Goal: Task Accomplishment & Management: Complete application form

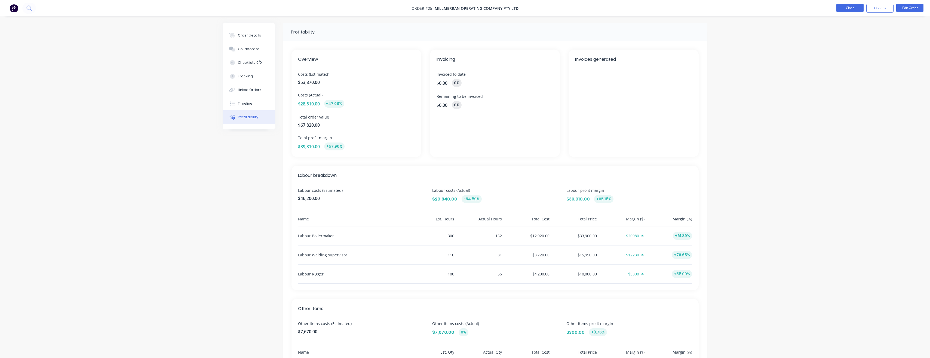
click at [859, 8] on button "Close" at bounding box center [850, 8] width 27 height 8
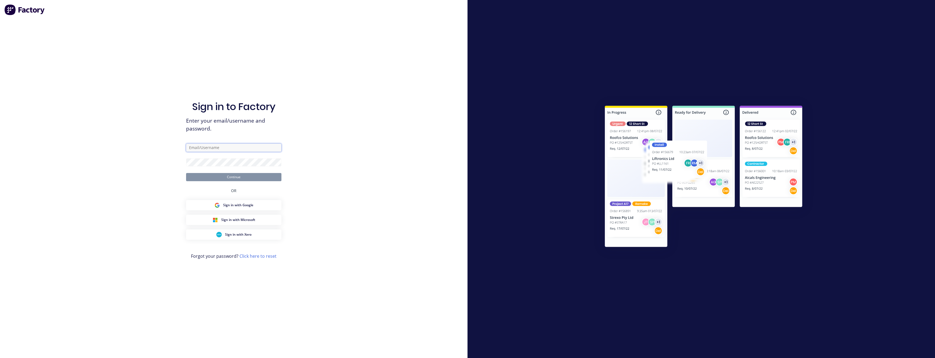
click at [208, 149] on input "text" at bounding box center [233, 148] width 95 height 8
type input "[PERSON_NAME][EMAIL_ADDRESS][DOMAIN_NAME]"
click at [186, 173] on button "Continue" at bounding box center [233, 177] width 95 height 8
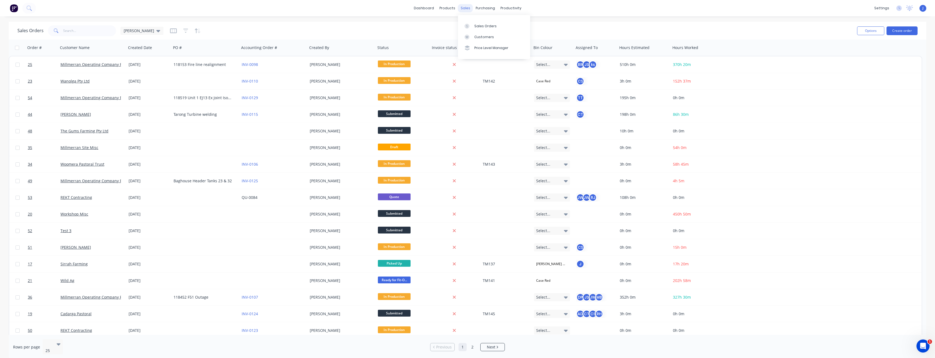
click at [465, 9] on div "sales" at bounding box center [465, 8] width 15 height 8
click at [477, 28] on div "Sales Orders" at bounding box center [485, 26] width 22 height 5
click at [915, 31] on button "Create order" at bounding box center [901, 30] width 31 height 9
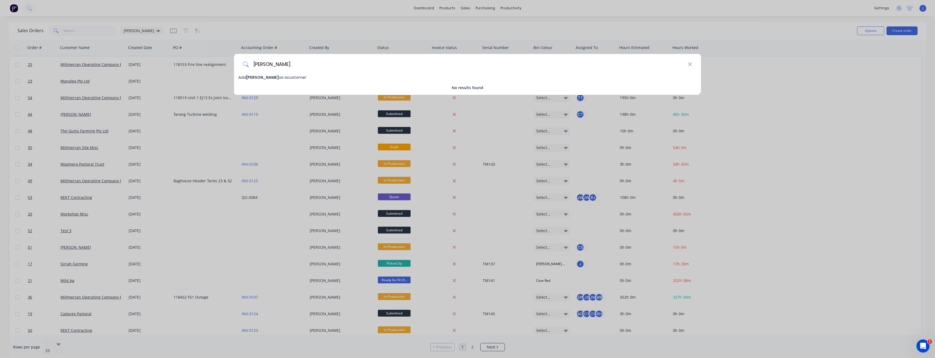
type input "[PERSON_NAME]"
click at [320, 79] on div "[PERSON_NAME] as a customer" at bounding box center [467, 77] width 467 height 6
select select "AU"
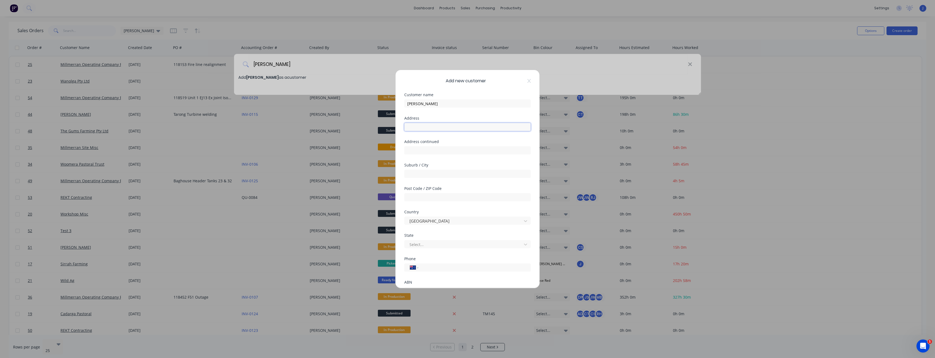
click at [422, 129] on input "text" at bounding box center [467, 127] width 126 height 8
type input "[STREET_ADDRESS]"
click at [446, 198] on input "text" at bounding box center [467, 197] width 126 height 8
type input "4357"
click at [469, 179] on div "Suburb / City" at bounding box center [467, 174] width 126 height 23
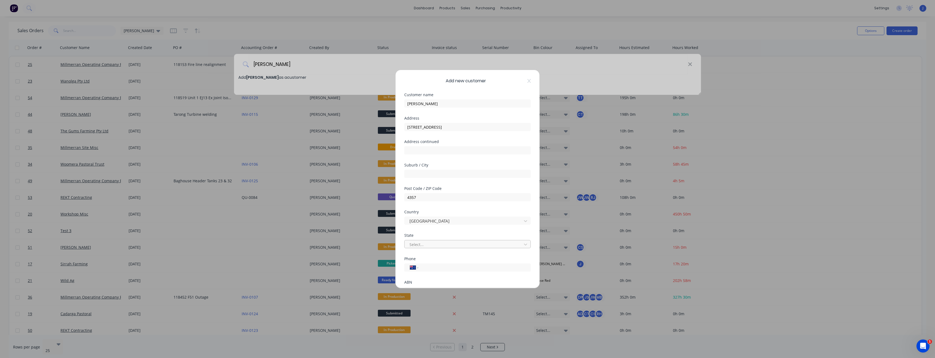
click at [481, 246] on div at bounding box center [464, 244] width 110 height 7
click at [405, 262] on div at bounding box center [406, 260] width 11 height 11
click at [443, 277] on button "Save" at bounding box center [450, 275] width 30 height 9
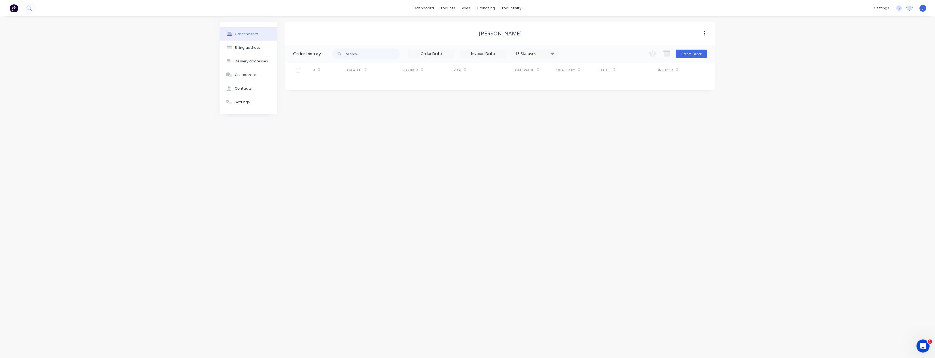
click at [391, 74] on div "Created" at bounding box center [374, 70] width 55 height 15
click at [692, 53] on button "Create Order" at bounding box center [691, 54] width 32 height 9
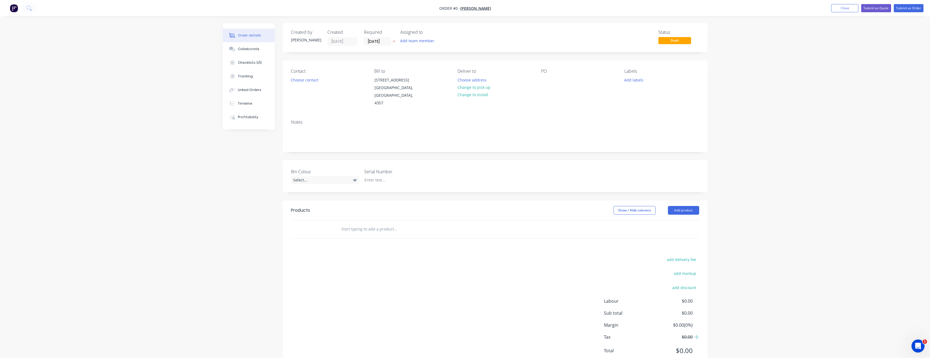
click at [372, 229] on input "text" at bounding box center [395, 229] width 109 height 11
type input "R"
type input "On-Site Repair - Weld Lugs on Spray Rig"
click at [468, 252] on button "Add On-Site Repair - Weld Lugs on Spray Rig to order" at bounding box center [424, 249] width 163 height 17
click at [909, 8] on button "Submit as Order" at bounding box center [909, 8] width 30 height 8
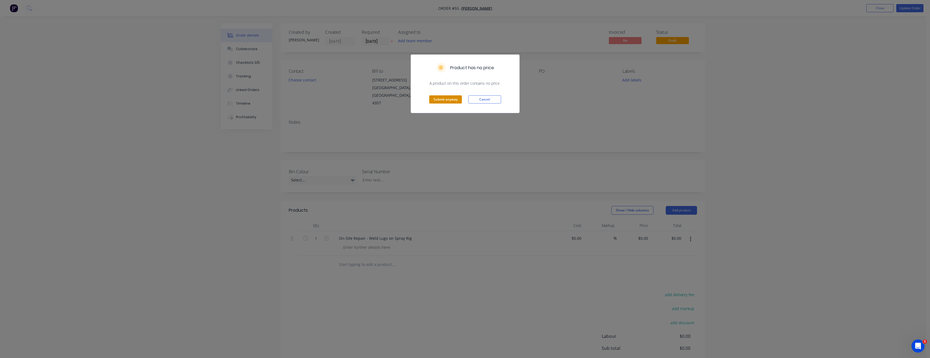
click at [442, 100] on button "Submit anyway" at bounding box center [445, 99] width 33 height 8
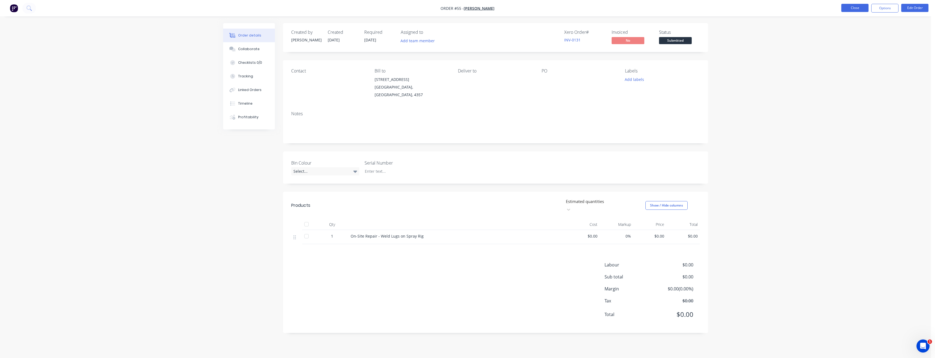
click at [850, 8] on button "Close" at bounding box center [854, 8] width 27 height 8
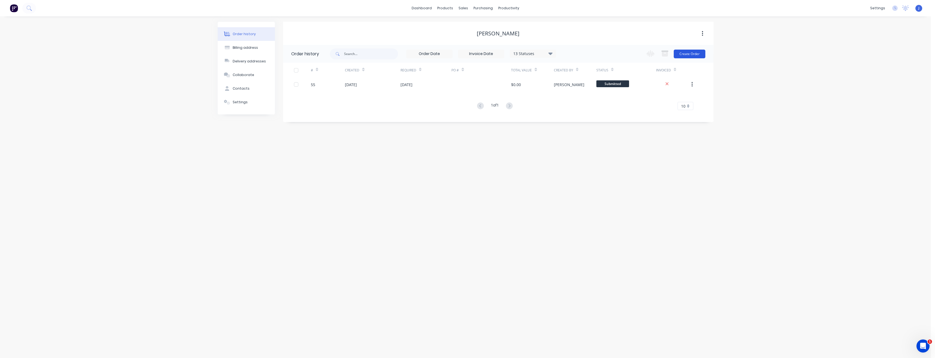
click at [686, 56] on button "Create Order" at bounding box center [689, 54] width 32 height 9
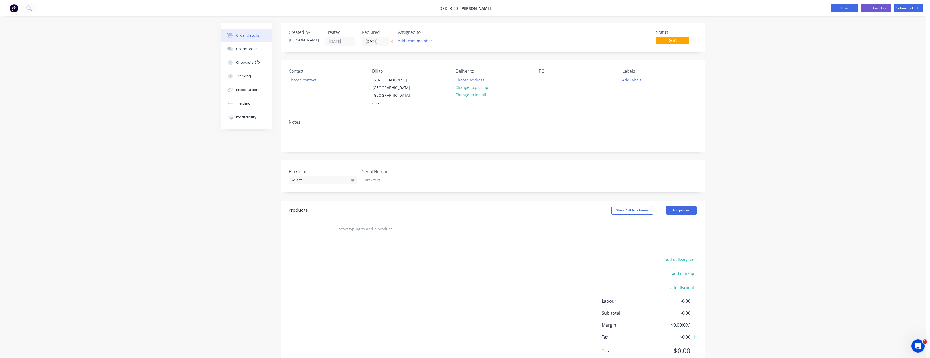
click at [847, 7] on button "Close" at bounding box center [845, 8] width 27 height 8
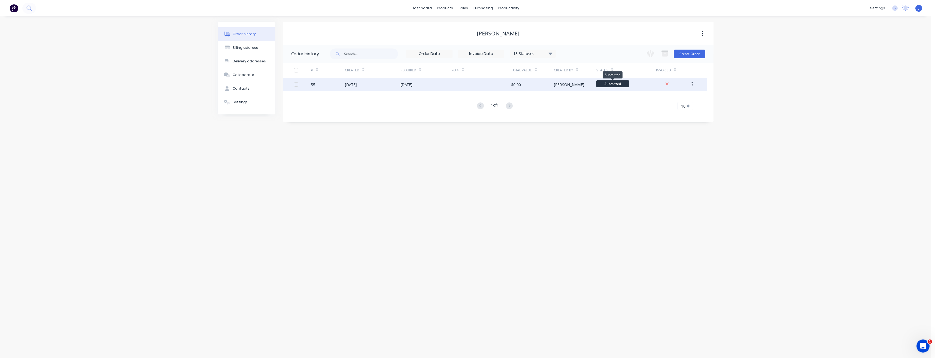
click at [616, 85] on span "Submitted" at bounding box center [612, 83] width 33 height 7
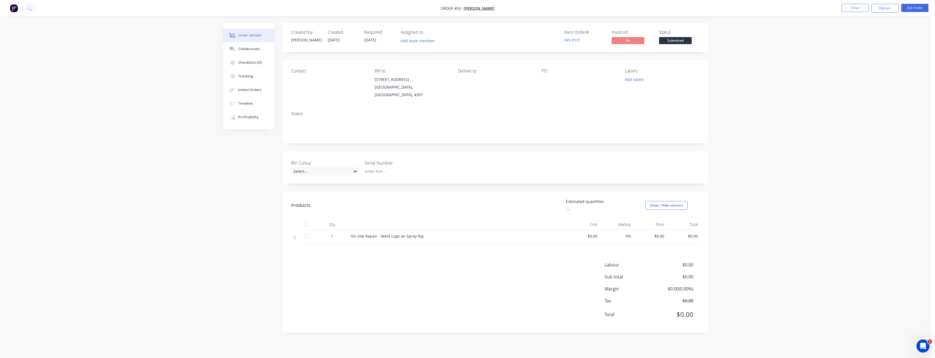
click at [672, 41] on span "Submitted" at bounding box center [675, 40] width 33 height 7
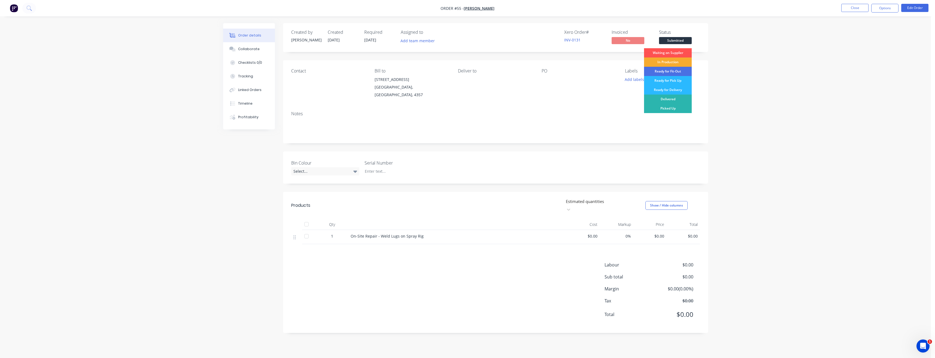
click at [676, 62] on div "In Production" at bounding box center [668, 61] width 48 height 9
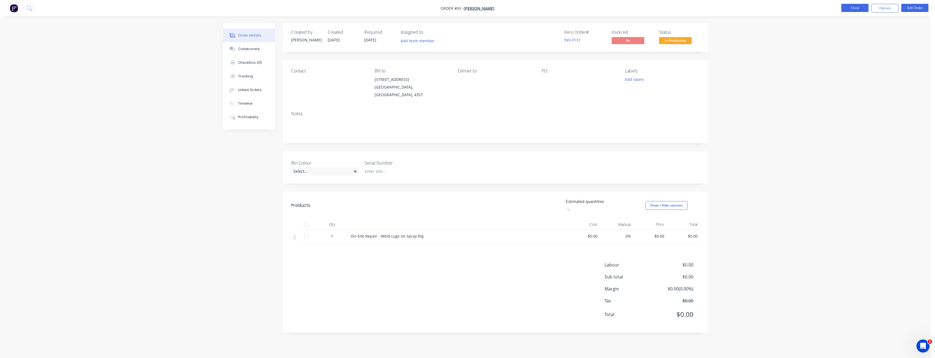
click at [858, 7] on button "Close" at bounding box center [854, 8] width 27 height 8
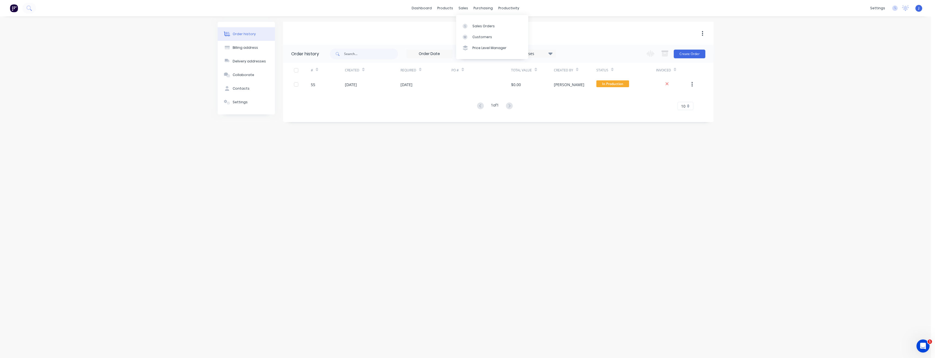
click at [471, 20] on div "Sales Orders Customers Price Level Manager" at bounding box center [492, 37] width 72 height 44
click at [471, 24] on link "Sales Orders" at bounding box center [492, 25] width 72 height 11
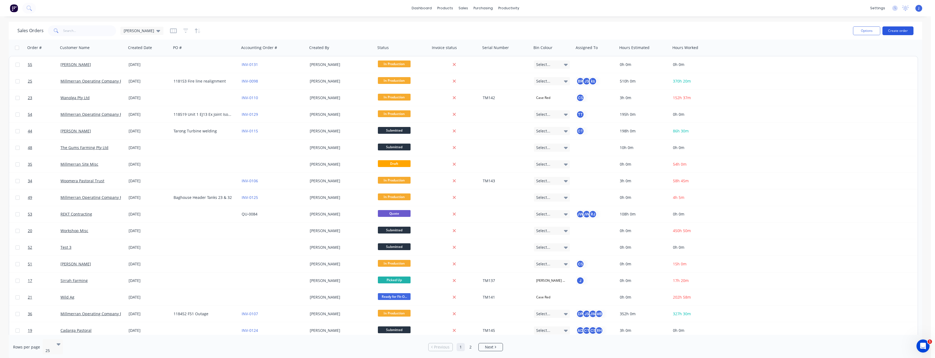
click at [892, 31] on button "Create order" at bounding box center [897, 30] width 31 height 9
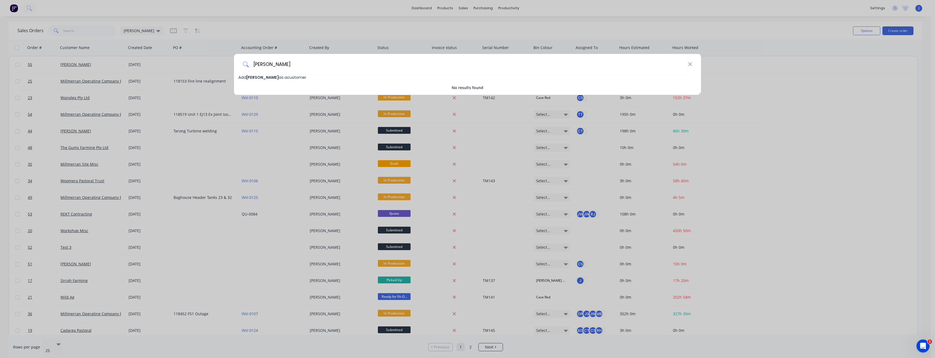
type input "[PERSON_NAME]"
click at [296, 77] on span "Add [PERSON_NAME] as a customer" at bounding box center [272, 77] width 68 height 5
select select "AU"
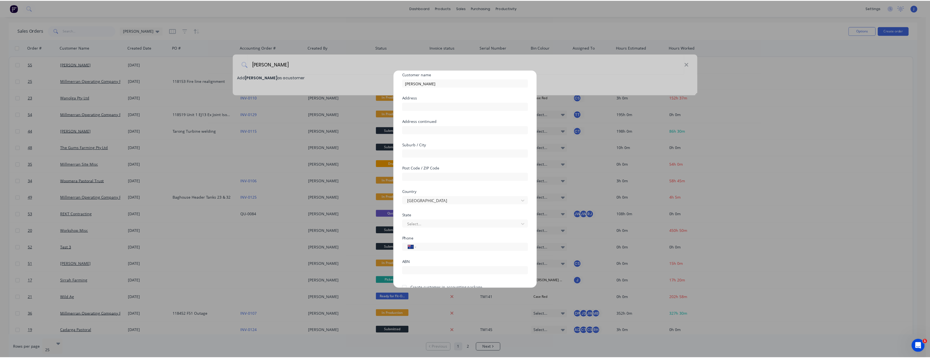
scroll to position [48, 0]
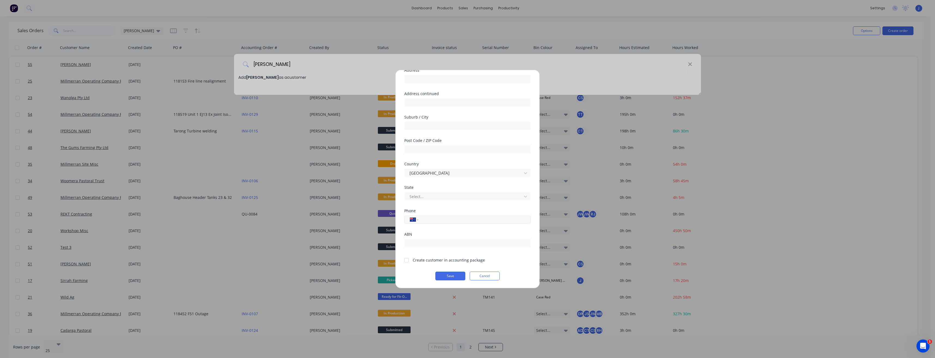
click at [445, 220] on input "tel" at bounding box center [473, 219] width 103 height 6
type input "61 447 692 762"
click at [455, 276] on button "Save" at bounding box center [450, 275] width 30 height 9
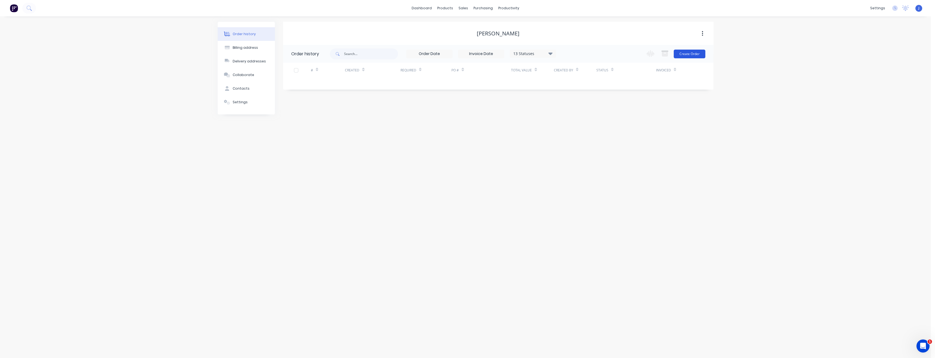
click at [695, 54] on button "Create Order" at bounding box center [689, 54] width 32 height 9
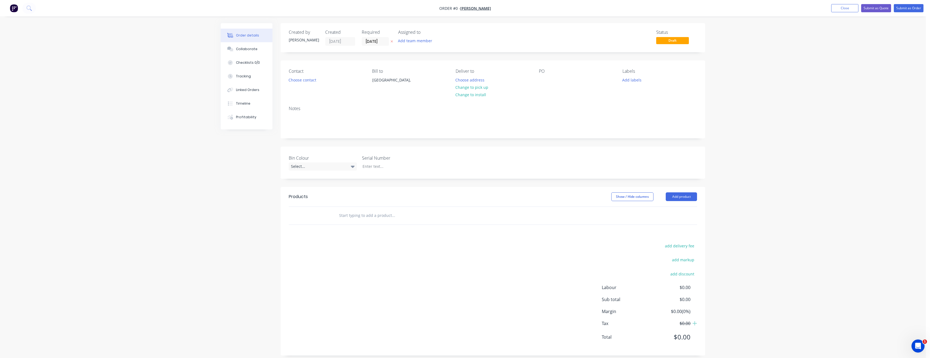
click at [363, 218] on input "text" at bounding box center [393, 215] width 109 height 11
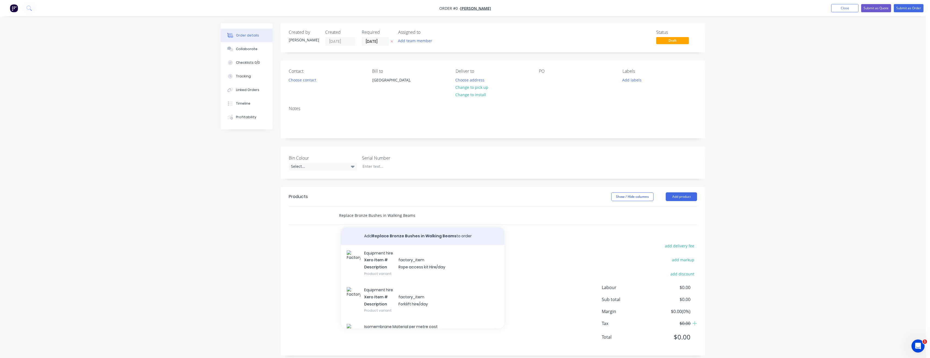
type input "Replace Bronze Bushes in Walking Beams"
click at [386, 236] on button "Add Replace Bronze Bushes in Walking Beams to order" at bounding box center [422, 235] width 163 height 17
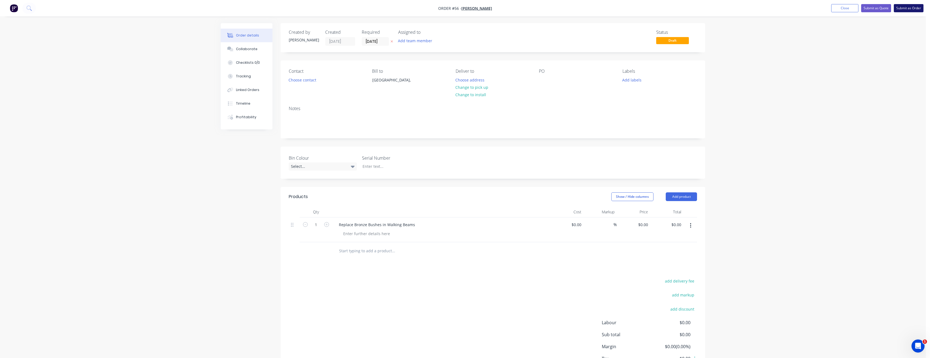
click at [903, 8] on button "Submit as Order" at bounding box center [909, 8] width 30 height 8
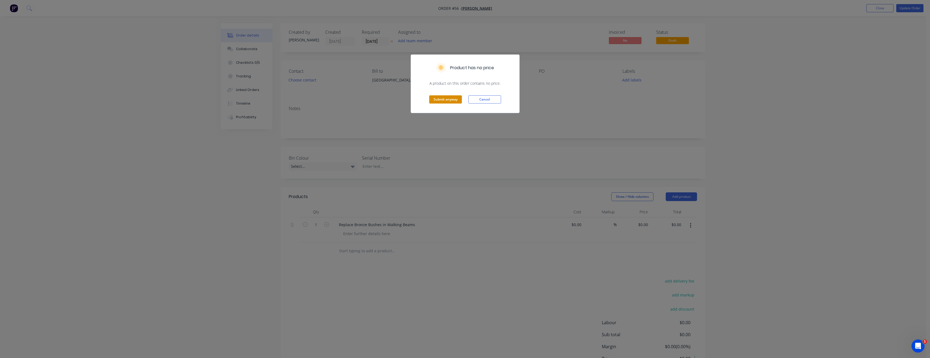
click at [435, 99] on button "Submit anyway" at bounding box center [445, 99] width 33 height 8
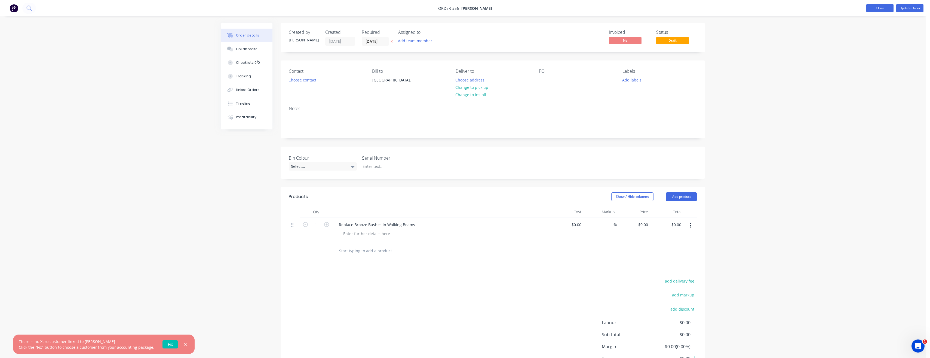
click at [877, 7] on button "Close" at bounding box center [880, 8] width 27 height 8
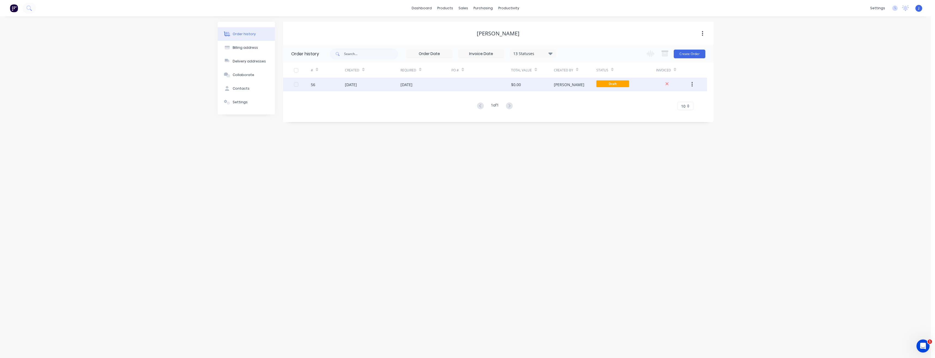
click at [475, 83] on div at bounding box center [481, 85] width 60 height 14
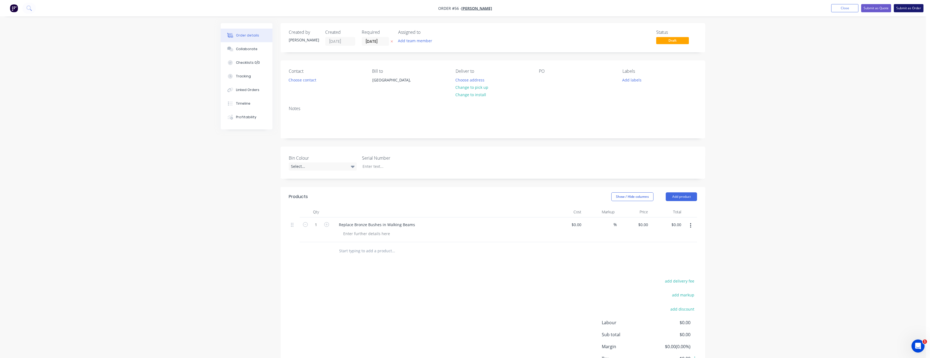
click at [905, 7] on button "Submit as Order" at bounding box center [909, 8] width 30 height 8
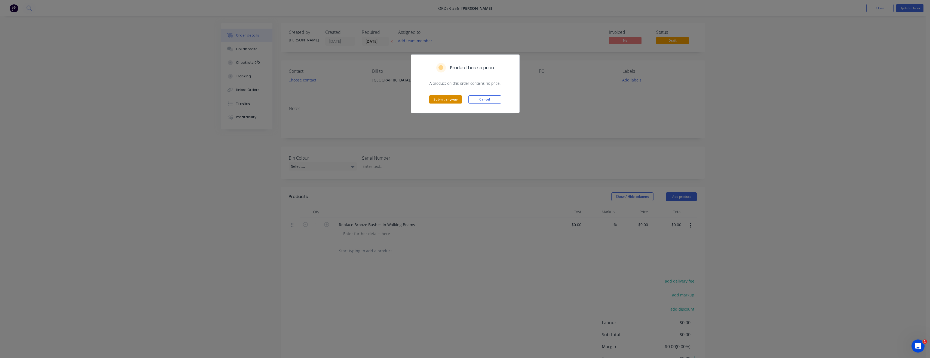
click at [449, 96] on button "Submit anyway" at bounding box center [445, 99] width 33 height 8
